Goal: Information Seeking & Learning: Check status

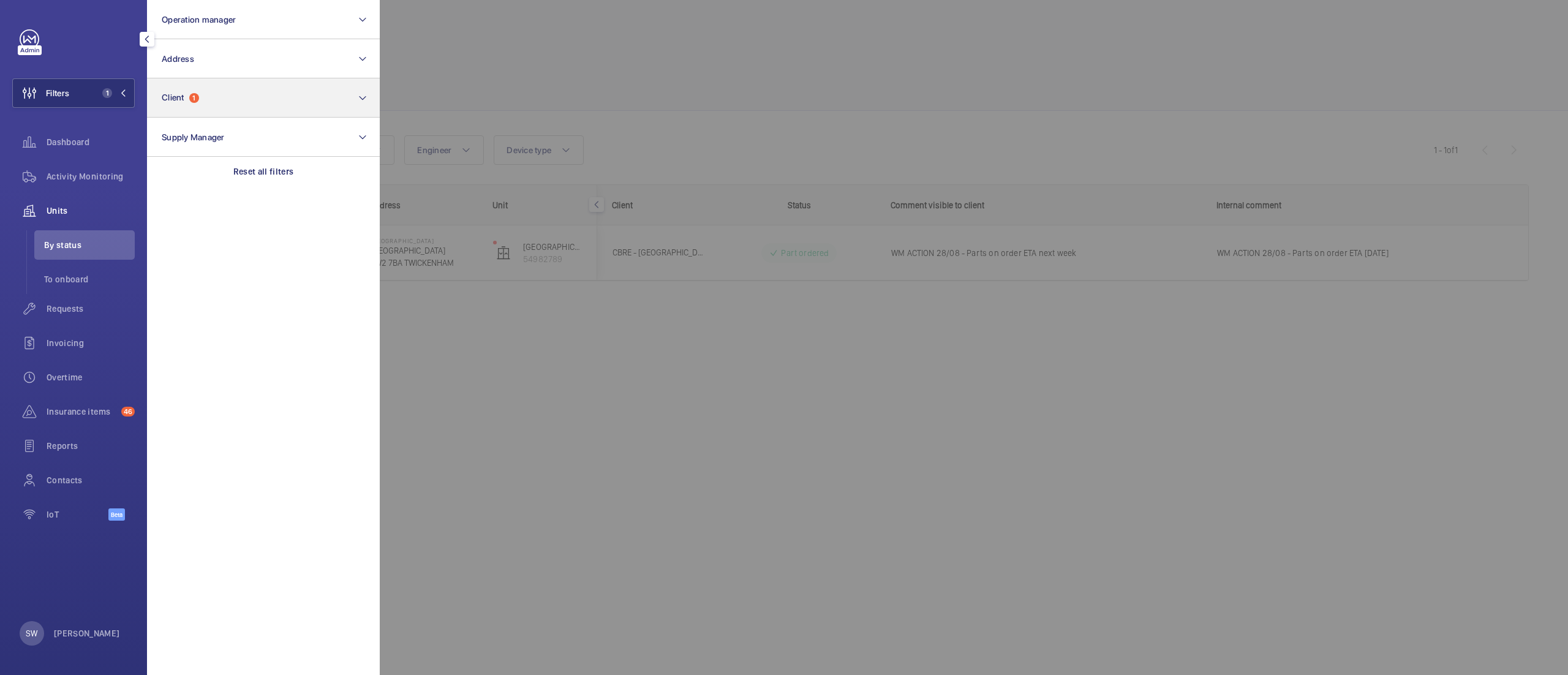
click at [278, 171] on p "Reset all filters" at bounding box center [264, 171] width 61 height 12
click at [236, 88] on button "Client" at bounding box center [263, 98] width 233 height 39
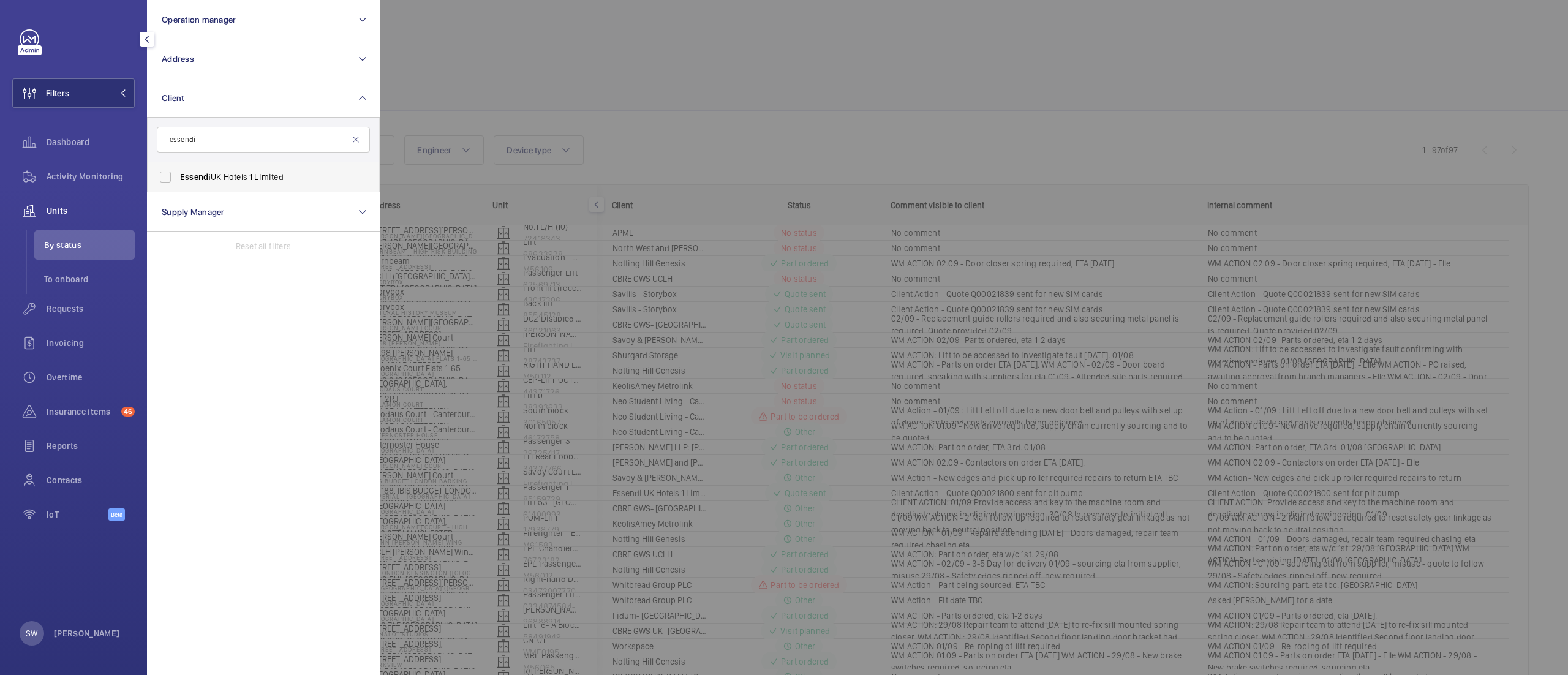
type input "essendi"
click at [223, 169] on label "Essendi UK Hotels 1 Limited" at bounding box center [254, 176] width 213 height 30
click at [178, 169] on input "Essendi UK Hotels 1 Limited" at bounding box center [165, 176] width 25 height 25
checkbox input "true"
click at [246, 60] on button "Address" at bounding box center [263, 59] width 233 height 39
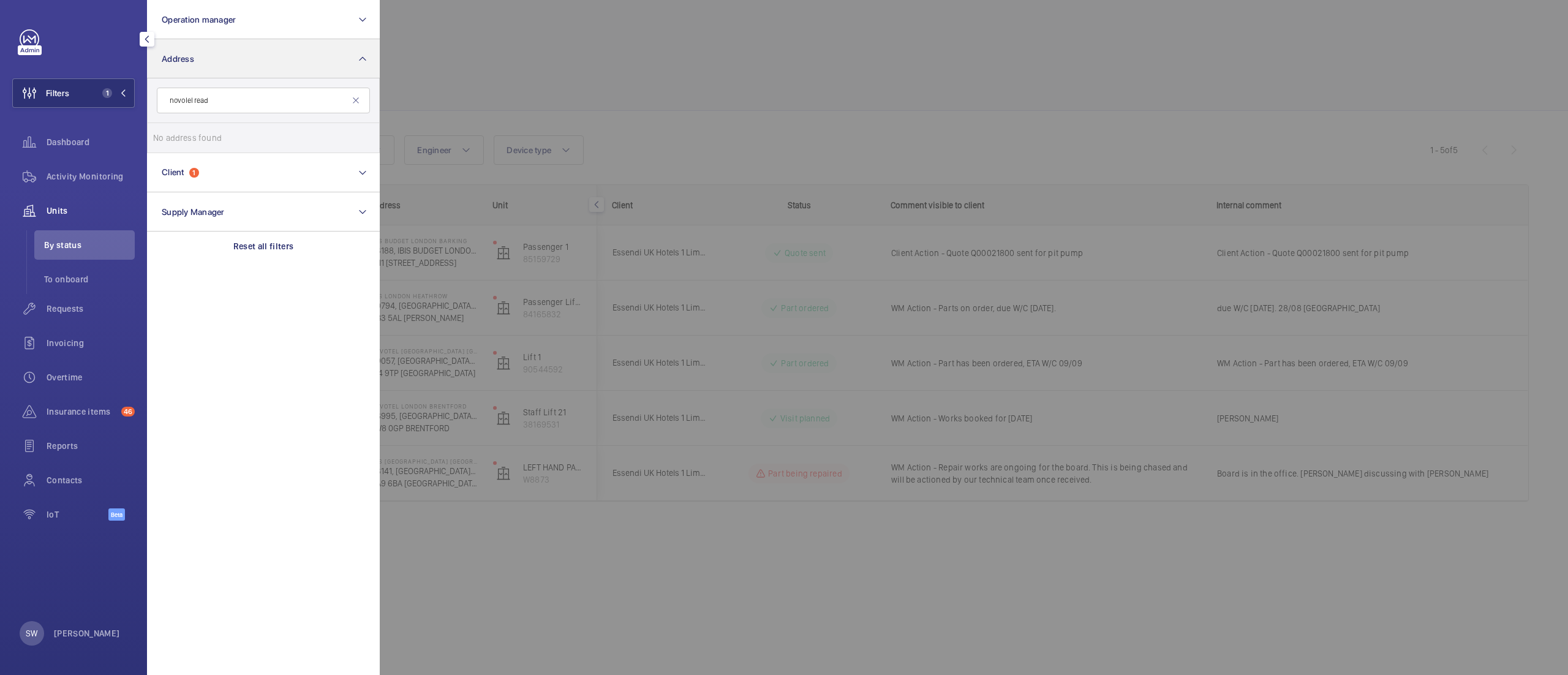
type input "novolel readi"
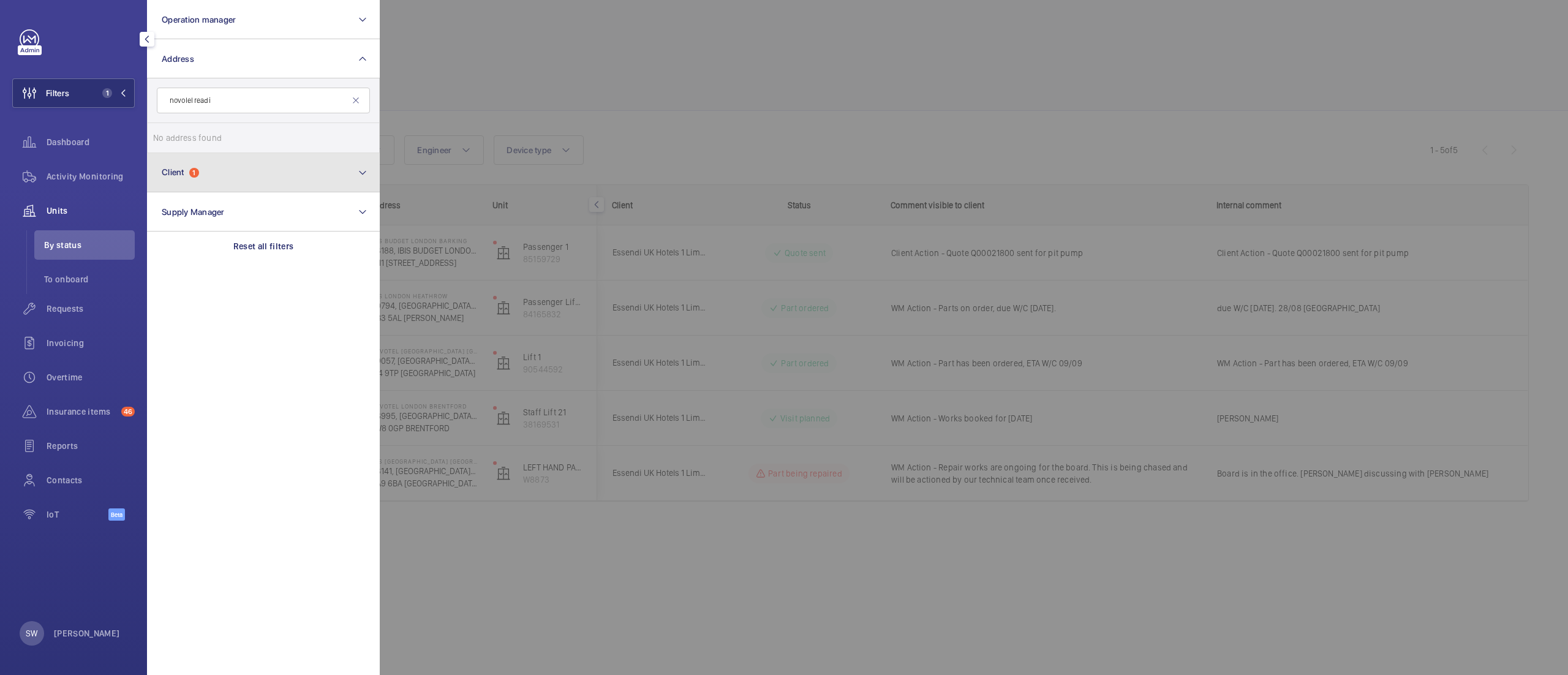
click at [247, 166] on button "Client 1" at bounding box center [263, 173] width 233 height 39
click at [194, 171] on span "Essendi UK Hotels 1 Limited" at bounding box center [264, 176] width 168 height 12
click at [178, 171] on input "Essendi UK Hotels 1 Limited" at bounding box center [165, 176] width 25 height 25
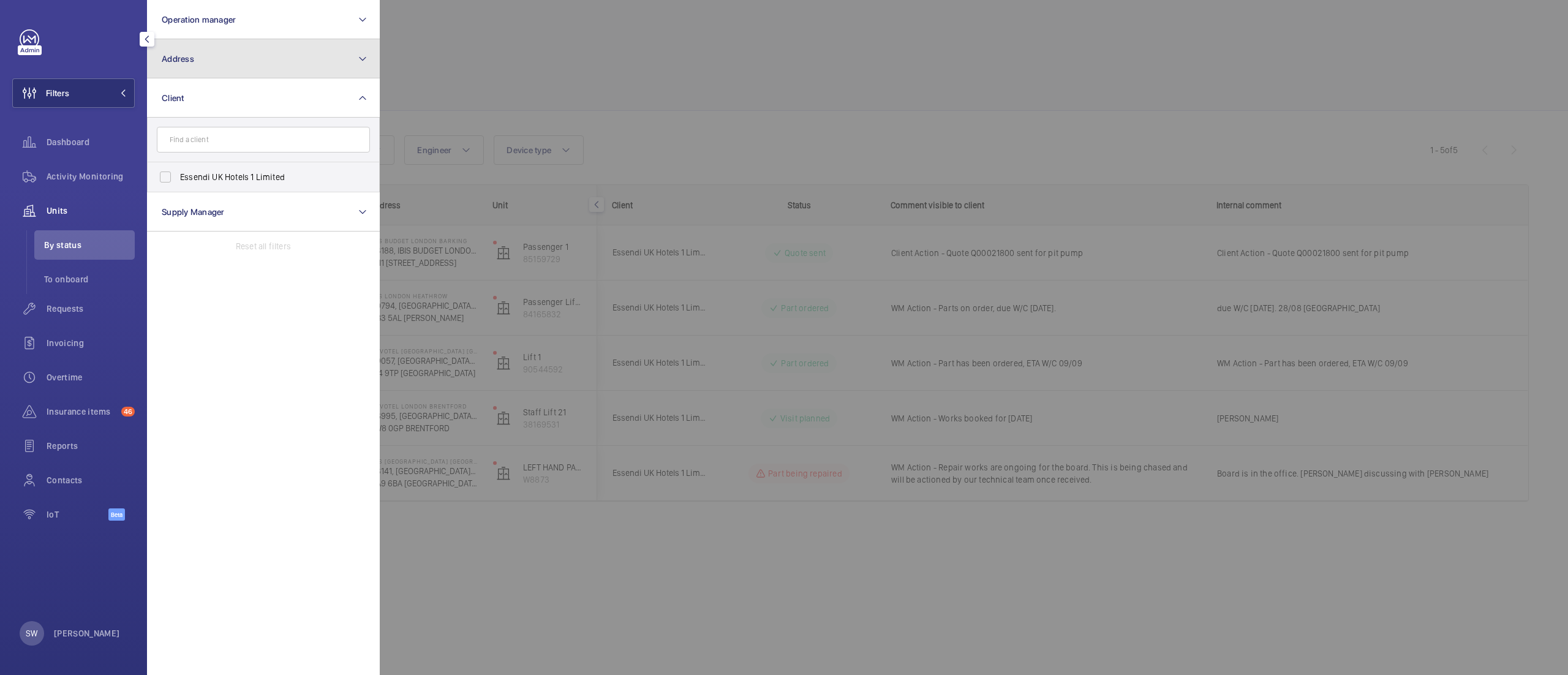
click at [224, 58] on button "Address" at bounding box center [263, 59] width 233 height 39
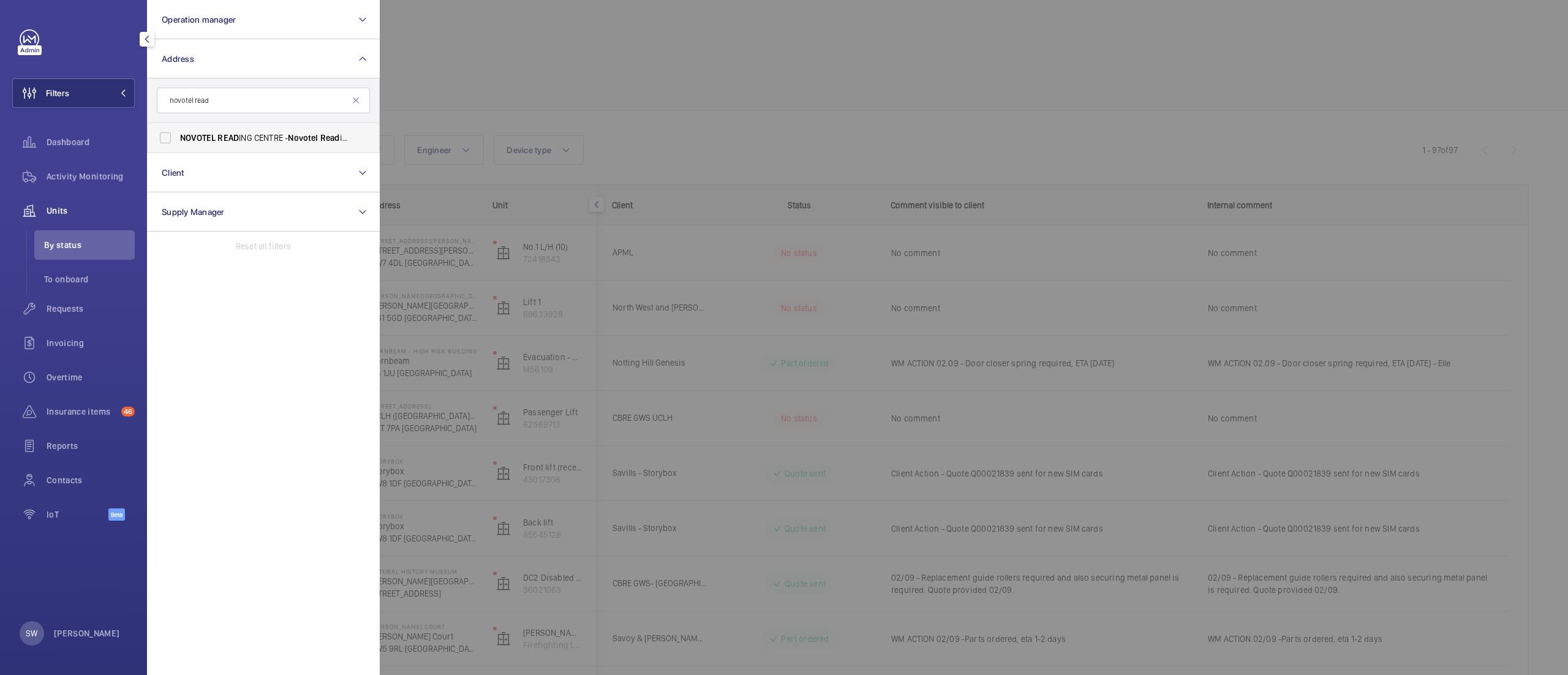
type input "novotel read"
click at [291, 140] on span "Novotel" at bounding box center [303, 138] width 30 height 10
click at [178, 140] on input "NOVOTEL READ ING CENTRE - Novotel Read ing Centre, READ ING RG1 1DP" at bounding box center [165, 137] width 25 height 25
checkbox input "true"
click at [820, 97] on div at bounding box center [1163, 337] width 1568 height 675
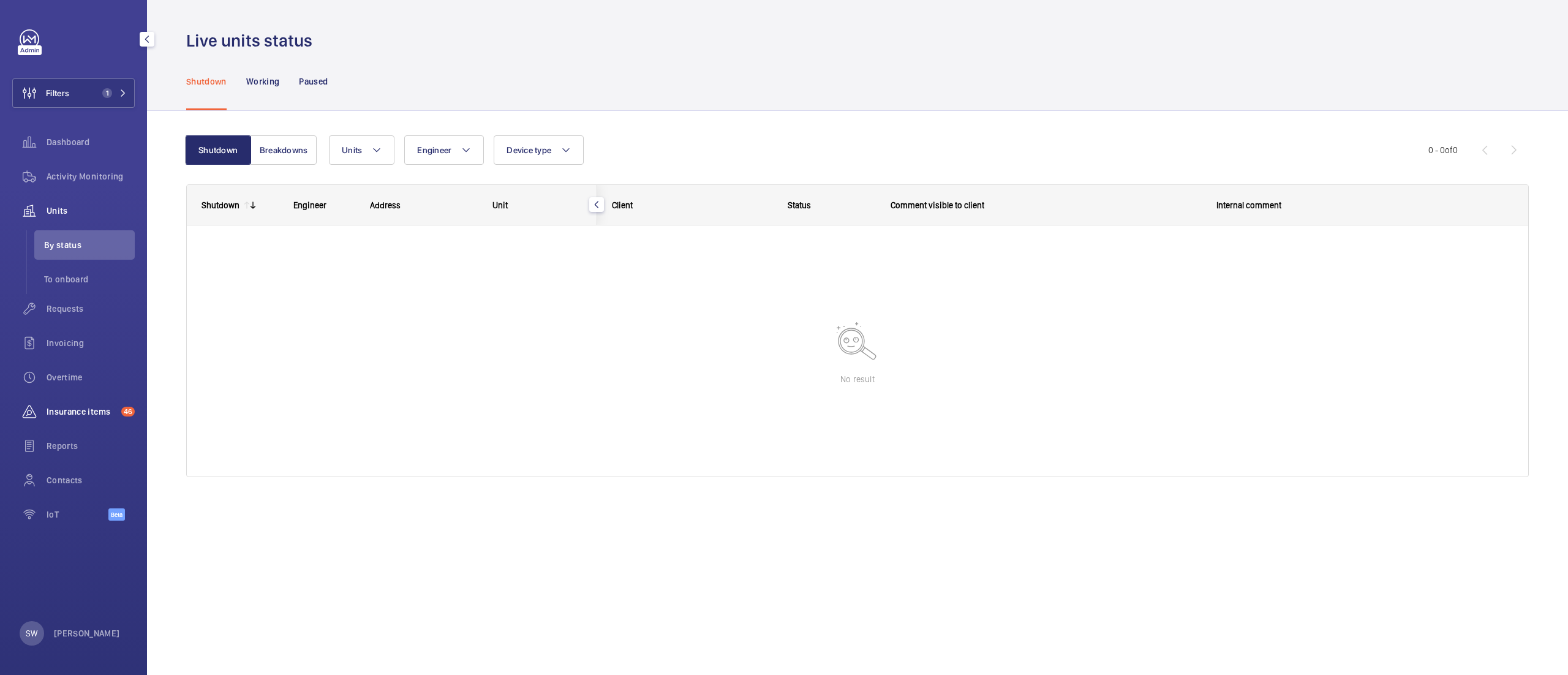
click at [62, 418] on div "Insurance items 46" at bounding box center [73, 412] width 122 height 30
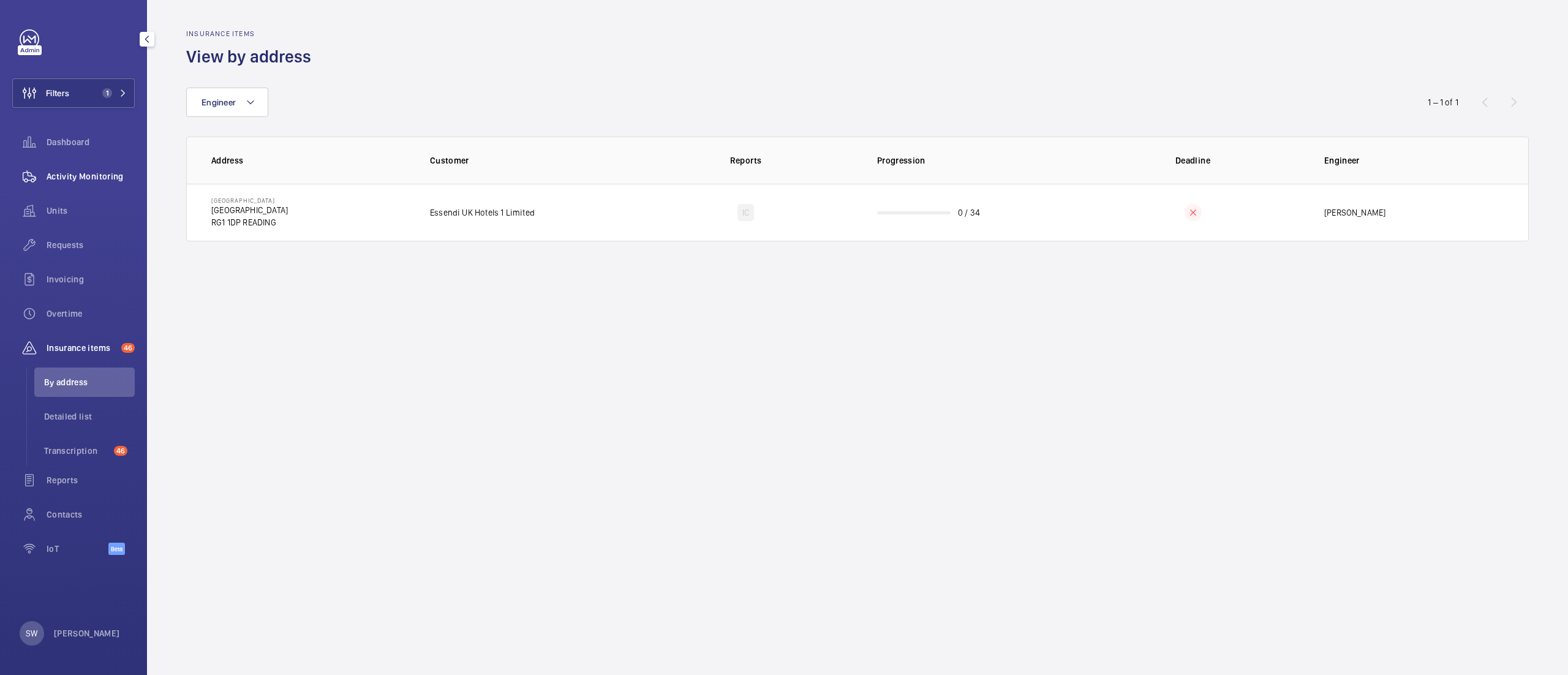
click at [113, 162] on div "Activity Monitoring" at bounding box center [73, 176] width 122 height 30
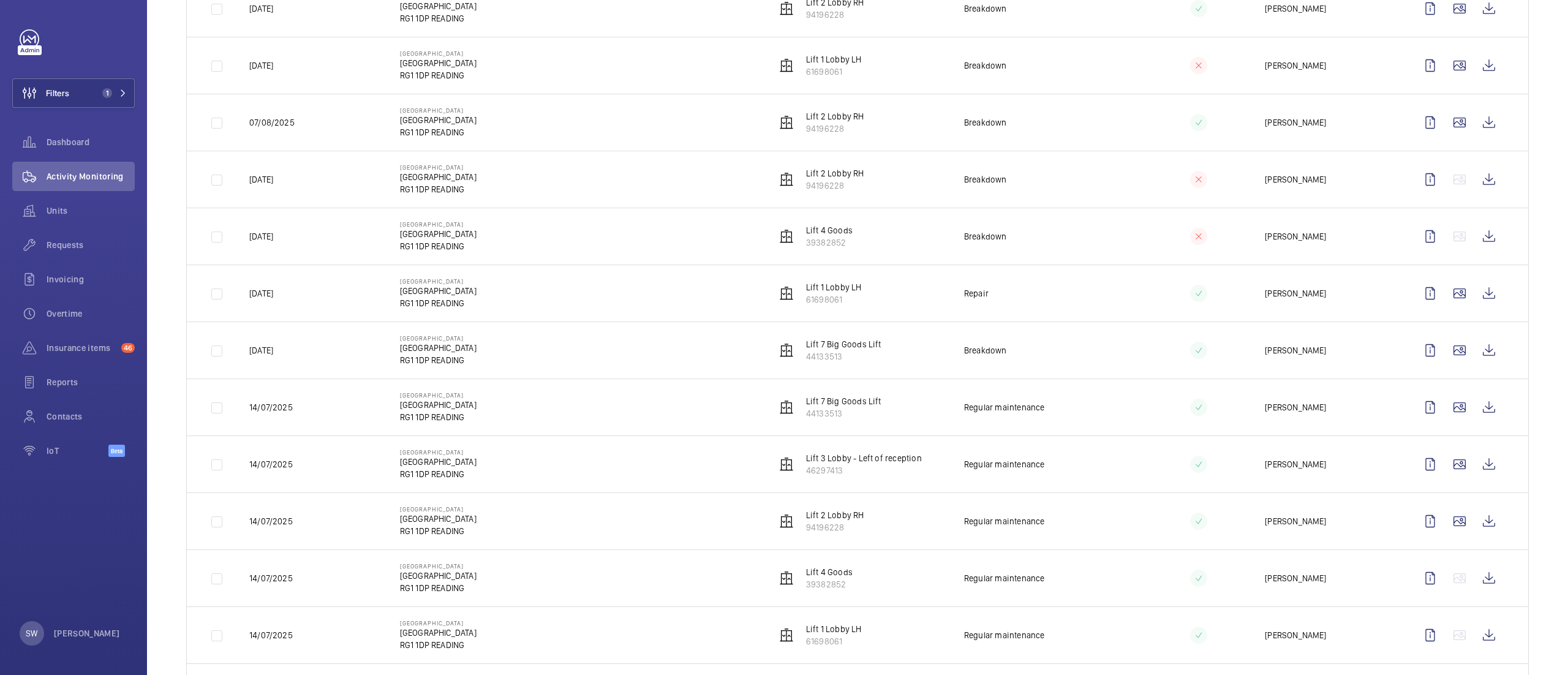
scroll to position [537, 0]
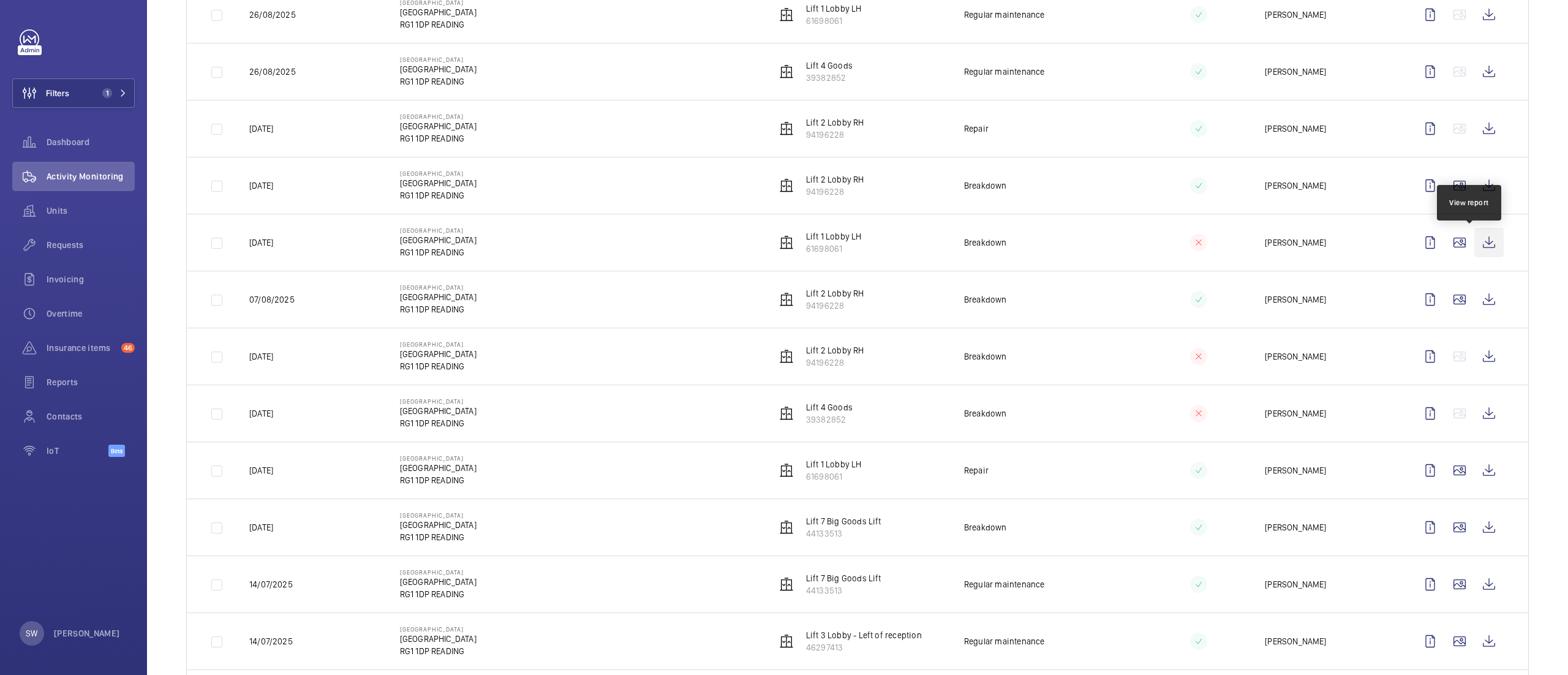
click at [1478, 245] on wm-front-icon-button at bounding box center [1489, 242] width 30 height 30
click at [87, 350] on span "Insurance items" at bounding box center [81, 347] width 70 height 12
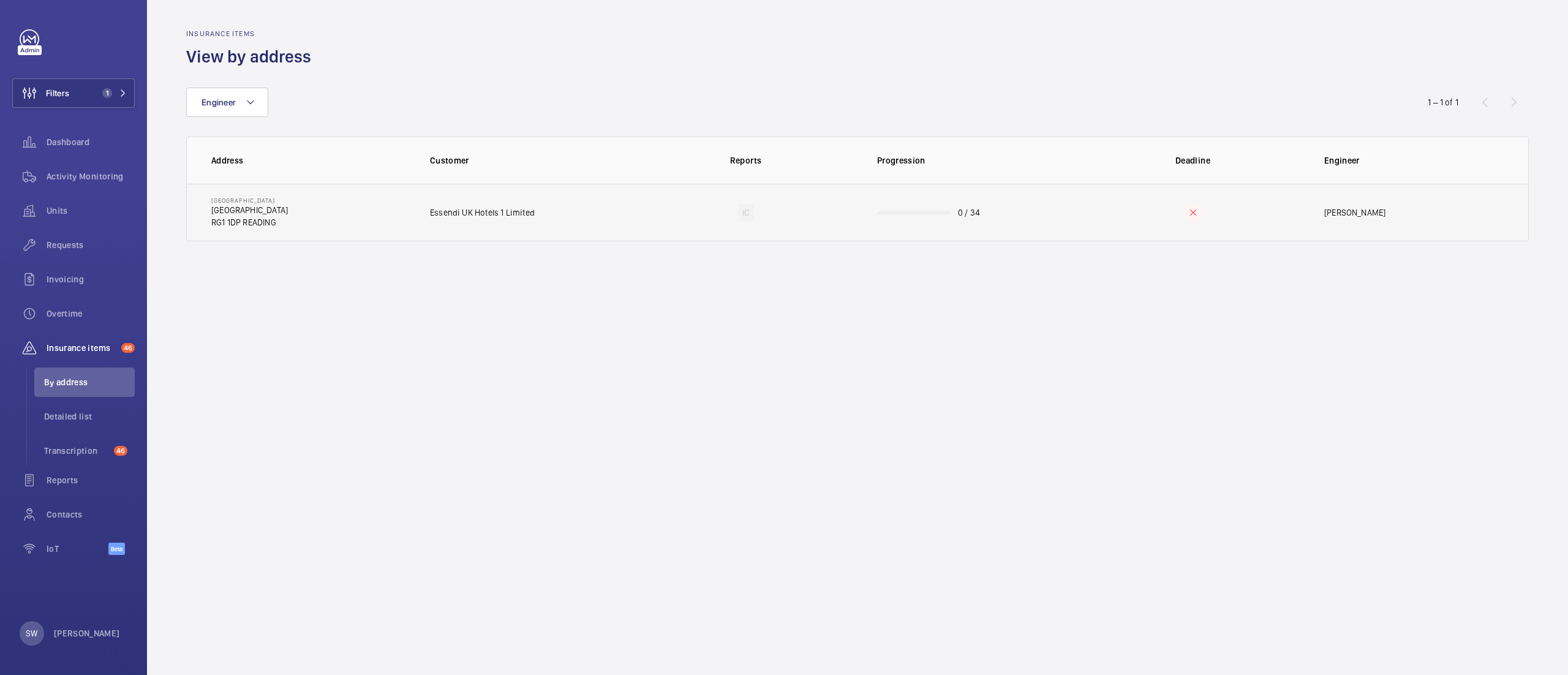
click at [897, 199] on td "0 / 34" at bounding box center [969, 212] width 224 height 57
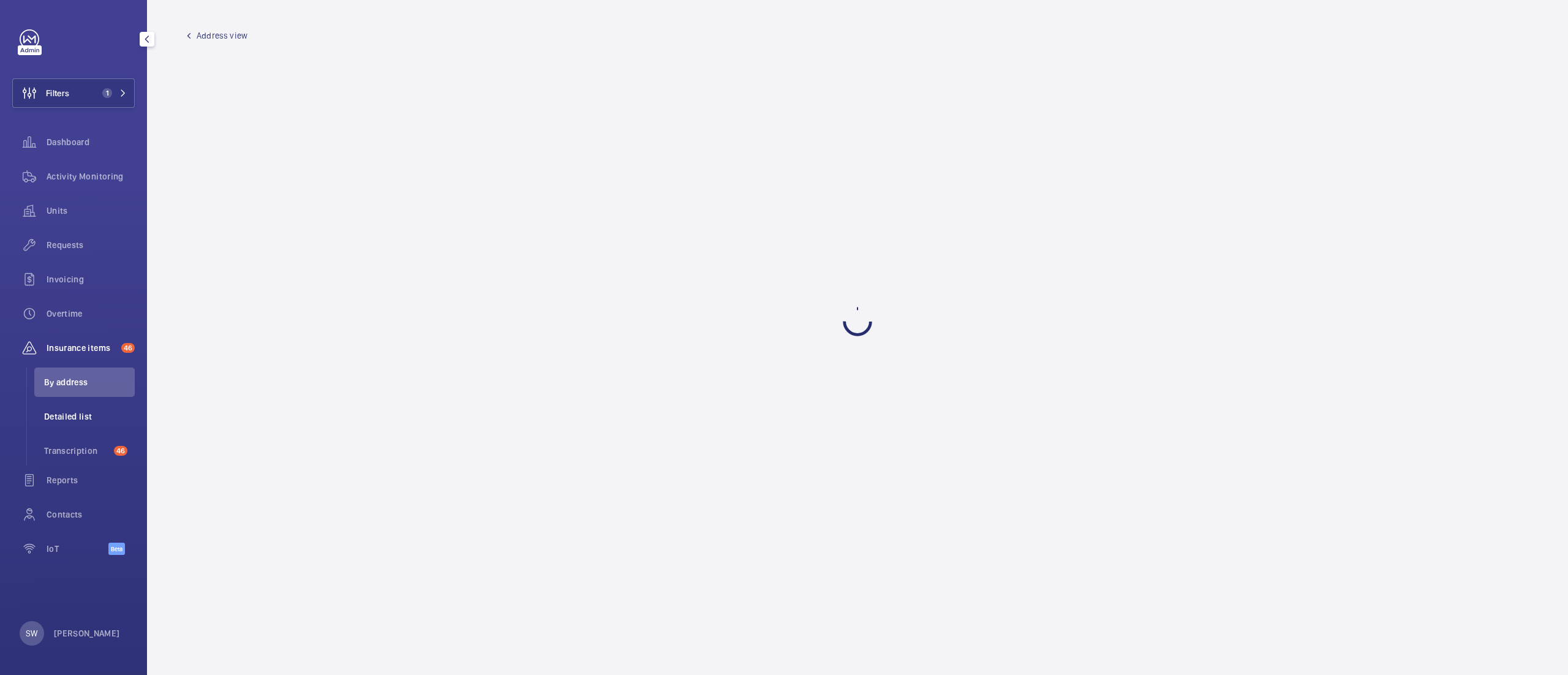
click at [60, 413] on span "Detailed list" at bounding box center [90, 416] width 91 height 12
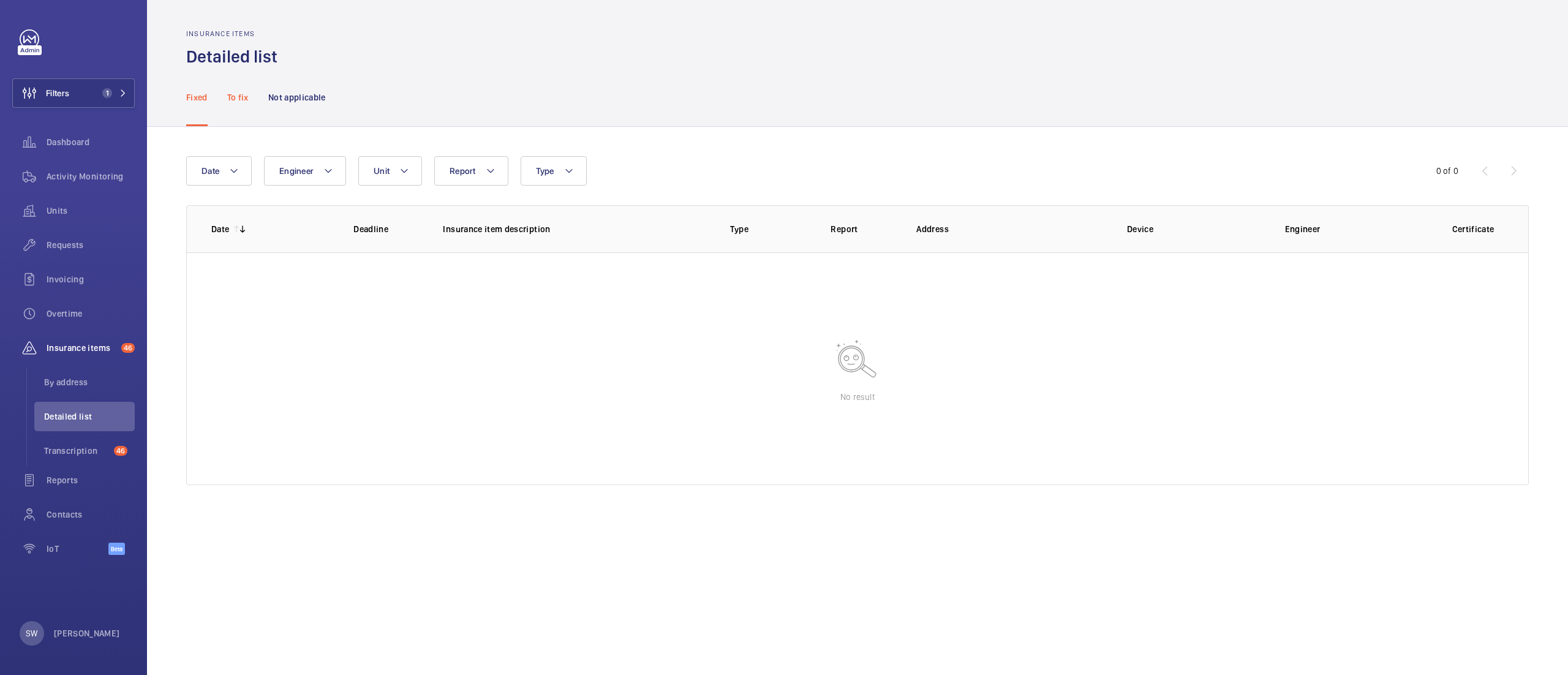
click at [234, 100] on p "To fix" at bounding box center [238, 97] width 21 height 12
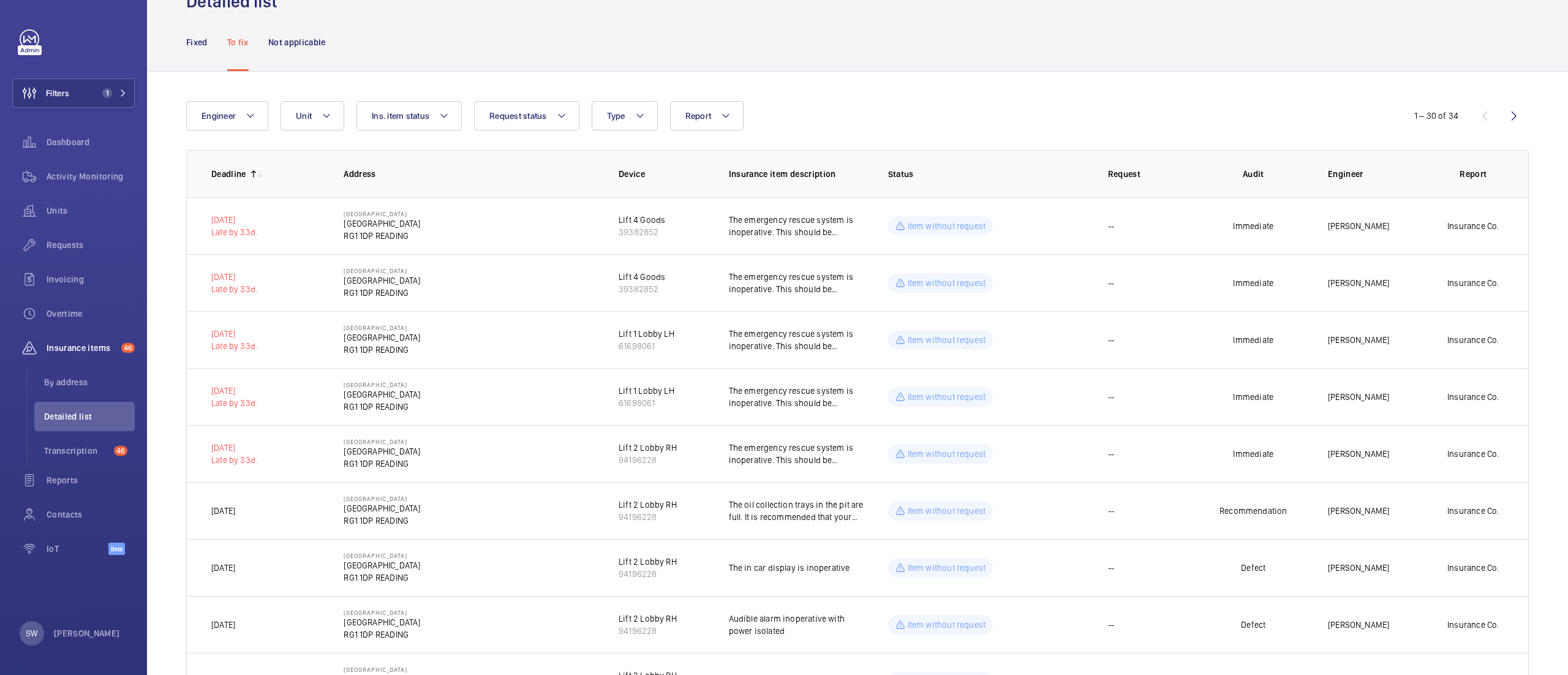
scroll to position [53, 0]
click at [83, 170] on span "Activity Monitoring" at bounding box center [91, 176] width 88 height 12
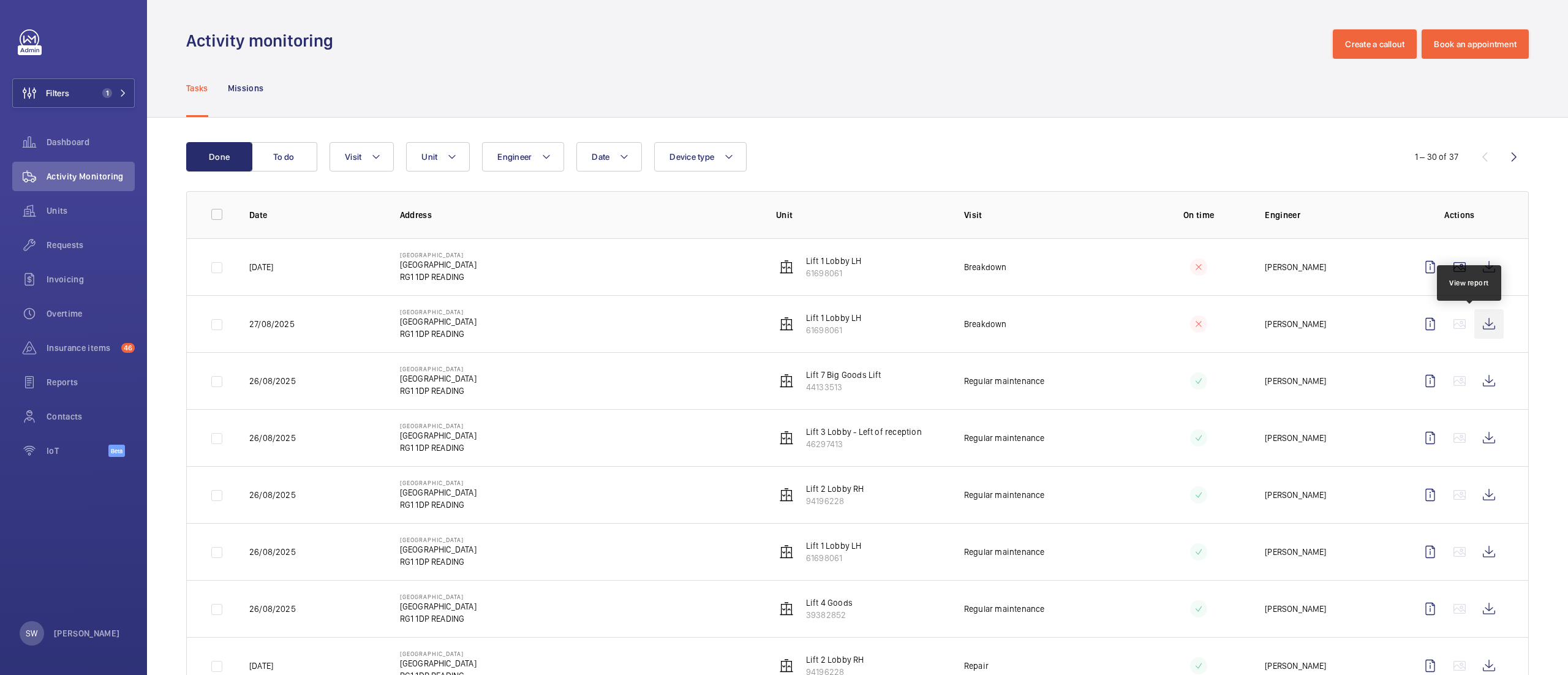
click at [1475, 325] on wm-front-icon-button at bounding box center [1489, 324] width 30 height 30
click at [1475, 273] on wm-front-icon-button at bounding box center [1489, 267] width 30 height 30
click at [277, 164] on button "To do" at bounding box center [284, 156] width 66 height 30
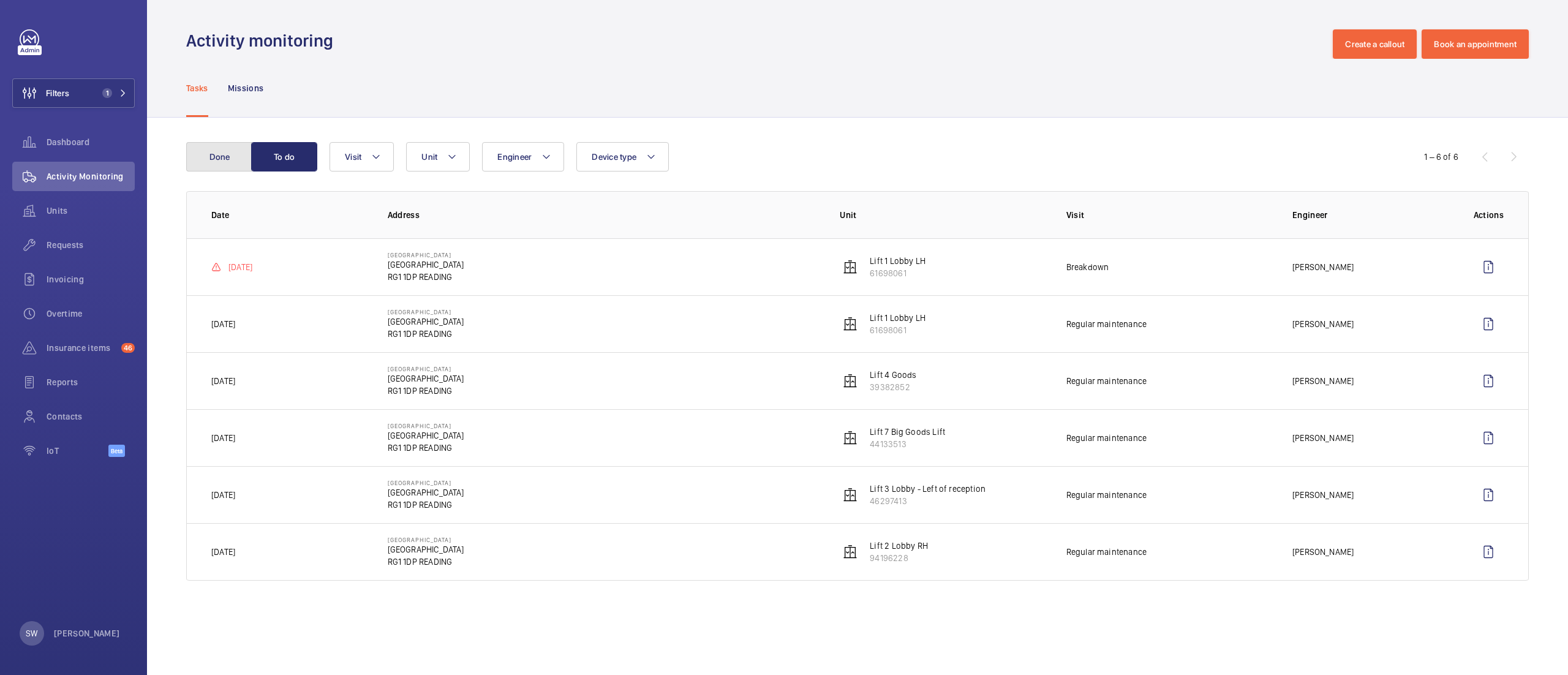
click at [217, 161] on button "Done" at bounding box center [219, 156] width 66 height 30
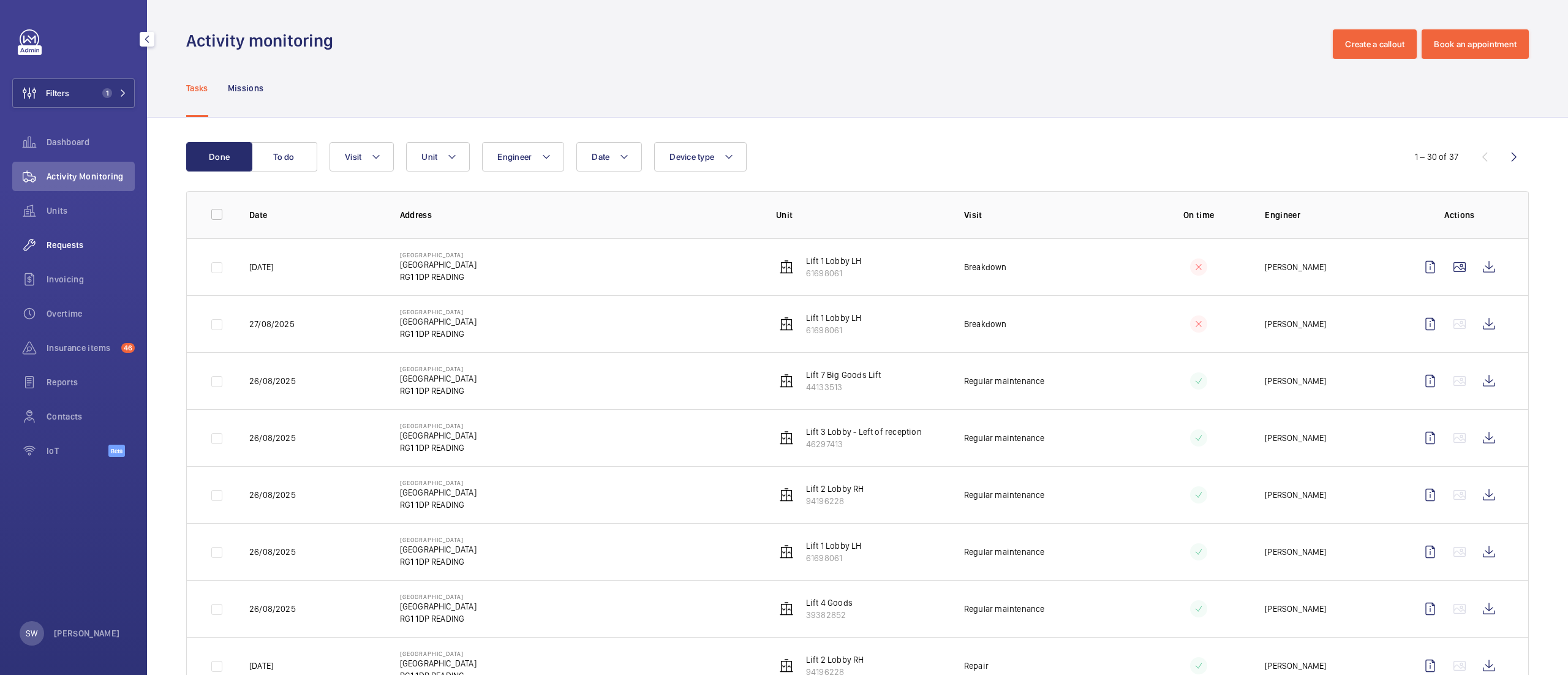
click at [78, 245] on span "Requests" at bounding box center [91, 245] width 88 height 12
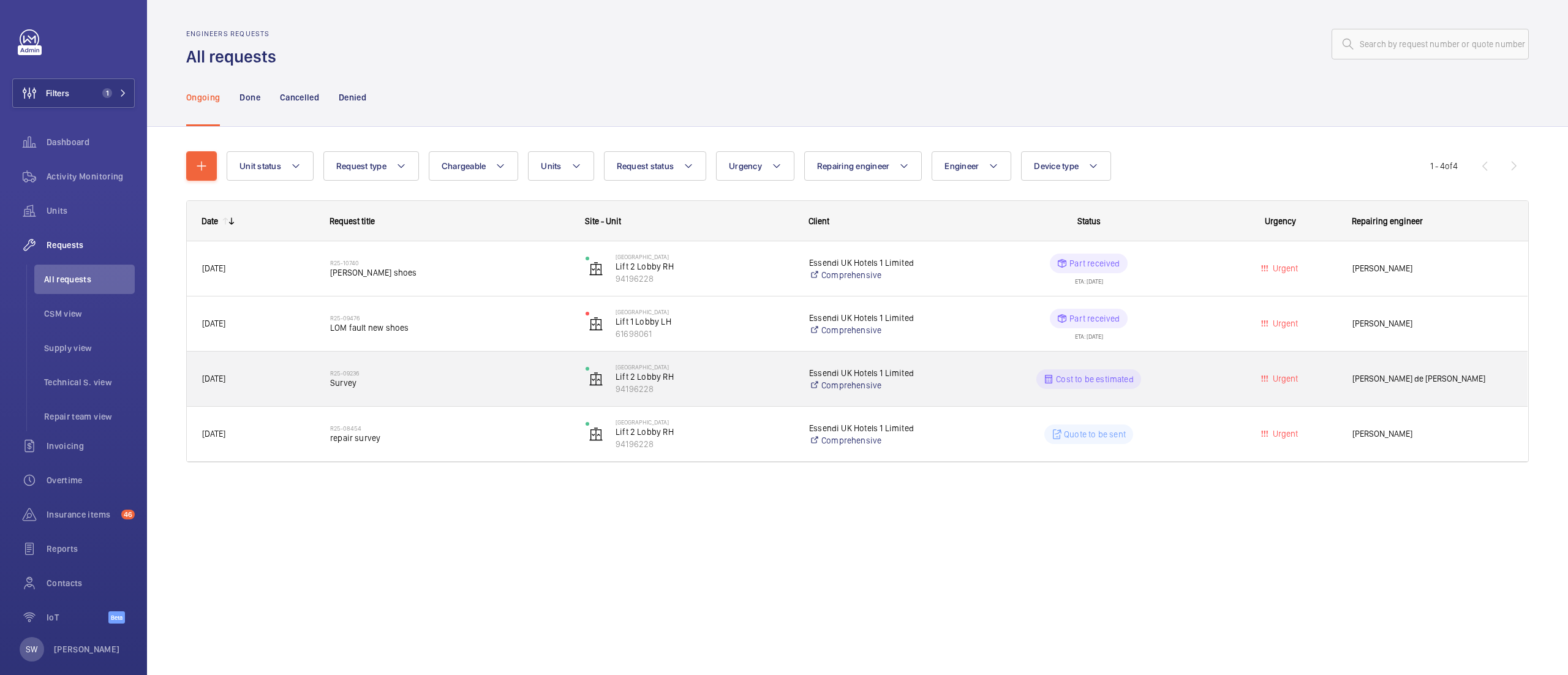
click at [465, 382] on span "Survey" at bounding box center [450, 383] width 240 height 12
